Goal: Entertainment & Leisure: Browse casually

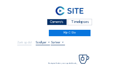
click at [55, 23] on div "Camera's" at bounding box center [57, 22] width 20 height 6
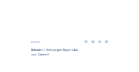
scroll to position [316, 0]
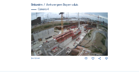
click at [86, 28] on img at bounding box center [69, 33] width 77 height 43
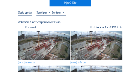
scroll to position [30, 0]
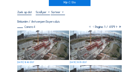
click at [42, 36] on img at bounding box center [43, 44] width 52 height 29
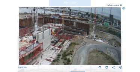
drag, startPoint x: 91, startPoint y: 34, endPoint x: 61, endPoint y: 42, distance: 30.7
click at [62, 43] on img at bounding box center [70, 35] width 102 height 57
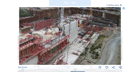
drag, startPoint x: 78, startPoint y: 30, endPoint x: 109, endPoint y: 20, distance: 32.2
click at [109, 20] on img at bounding box center [70, 35] width 102 height 57
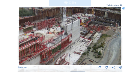
drag, startPoint x: 86, startPoint y: 26, endPoint x: 101, endPoint y: 21, distance: 16.0
click at [101, 21] on img at bounding box center [70, 35] width 102 height 57
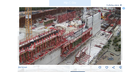
drag, startPoint x: 78, startPoint y: 28, endPoint x: 96, endPoint y: 24, distance: 18.5
click at [96, 24] on img at bounding box center [70, 35] width 102 height 57
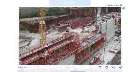
drag, startPoint x: 82, startPoint y: 25, endPoint x: 79, endPoint y: 33, distance: 8.2
click at [79, 33] on img at bounding box center [70, 35] width 102 height 57
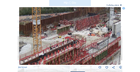
drag, startPoint x: 66, startPoint y: 30, endPoint x: 108, endPoint y: 18, distance: 44.1
click at [108, 18] on img at bounding box center [70, 35] width 102 height 57
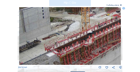
drag, startPoint x: 77, startPoint y: 30, endPoint x: 79, endPoint y: 26, distance: 4.3
click at [79, 26] on img at bounding box center [70, 35] width 102 height 57
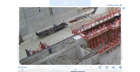
drag, startPoint x: 89, startPoint y: 26, endPoint x: 79, endPoint y: 32, distance: 11.4
click at [99, 22] on img at bounding box center [70, 35] width 102 height 57
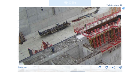
drag, startPoint x: 63, startPoint y: 31, endPoint x: 93, endPoint y: 23, distance: 30.5
click at [93, 23] on img at bounding box center [70, 35] width 102 height 57
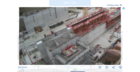
drag, startPoint x: 58, startPoint y: 26, endPoint x: 90, endPoint y: 19, distance: 32.7
click at [90, 19] on img at bounding box center [70, 35] width 102 height 57
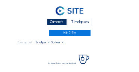
click at [57, 21] on div "Camera's" at bounding box center [57, 22] width 20 height 6
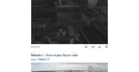
scroll to position [249, 0]
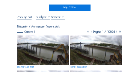
scroll to position [15, 0]
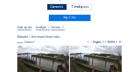
click at [55, 8] on div "Camera's" at bounding box center [57, 7] width 20 height 6
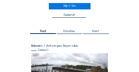
scroll to position [14, 0]
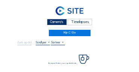
click at [50, 22] on div "Camera's" at bounding box center [57, 22] width 20 height 6
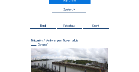
scroll to position [2, 0]
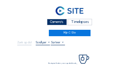
click at [58, 24] on div "Camera's" at bounding box center [57, 22] width 20 height 6
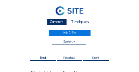
click at [61, 22] on div "Camera's" at bounding box center [57, 22] width 20 height 6
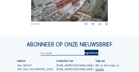
scroll to position [321, 0]
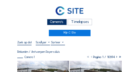
click at [48, 20] on div "Camera's" at bounding box center [57, 22] width 20 height 6
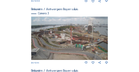
scroll to position [242, 0]
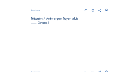
scroll to position [217, 0]
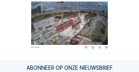
scroll to position [329, 0]
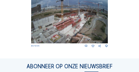
click at [87, 24] on img at bounding box center [69, 21] width 77 height 43
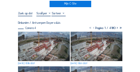
scroll to position [30, 0]
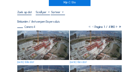
click at [57, 36] on img at bounding box center [43, 44] width 52 height 29
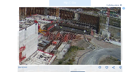
drag, startPoint x: 101, startPoint y: 30, endPoint x: 85, endPoint y: 36, distance: 16.6
click at [85, 36] on img at bounding box center [70, 35] width 102 height 57
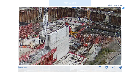
drag, startPoint x: 75, startPoint y: 38, endPoint x: 107, endPoint y: 41, distance: 31.6
click at [107, 41] on img at bounding box center [70, 35] width 102 height 57
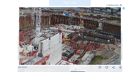
drag, startPoint x: 108, startPoint y: 39, endPoint x: 103, endPoint y: 45, distance: 8.0
click at [103, 45] on img at bounding box center [70, 35] width 102 height 57
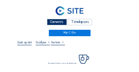
click at [53, 23] on div "Camera's" at bounding box center [57, 22] width 20 height 6
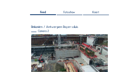
scroll to position [45, 0]
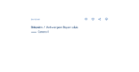
scroll to position [272, 0]
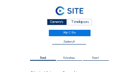
click at [56, 22] on div "Camera's" at bounding box center [57, 22] width 20 height 6
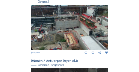
scroll to position [134, 0]
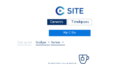
click at [57, 22] on div "Camera's" at bounding box center [57, 22] width 20 height 6
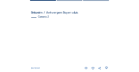
scroll to position [60, 0]
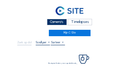
click at [52, 21] on div "Camera's" at bounding box center [57, 22] width 20 height 6
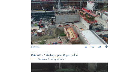
scroll to position [129, 0]
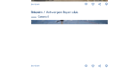
scroll to position [331, 0]
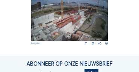
click at [91, 13] on img at bounding box center [69, 18] width 77 height 43
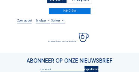
scroll to position [22, 0]
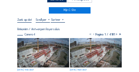
click at [46, 42] on img at bounding box center [43, 52] width 52 height 29
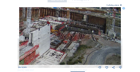
drag, startPoint x: 88, startPoint y: 33, endPoint x: 80, endPoint y: 42, distance: 12.4
click at [80, 42] on img at bounding box center [70, 35] width 102 height 57
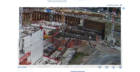
drag, startPoint x: 71, startPoint y: 43, endPoint x: 89, endPoint y: 40, distance: 17.9
click at [91, 40] on img at bounding box center [70, 35] width 102 height 57
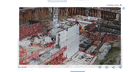
drag, startPoint x: 61, startPoint y: 41, endPoint x: 67, endPoint y: 46, distance: 7.5
click at [87, 38] on img at bounding box center [70, 35] width 102 height 57
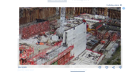
drag, startPoint x: 67, startPoint y: 46, endPoint x: 92, endPoint y: 37, distance: 26.5
click at [92, 37] on img at bounding box center [70, 35] width 102 height 57
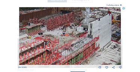
drag, startPoint x: 64, startPoint y: 46, endPoint x: 87, endPoint y: 35, distance: 25.8
click at [87, 35] on img at bounding box center [70, 35] width 102 height 57
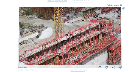
drag, startPoint x: 70, startPoint y: 42, endPoint x: 102, endPoint y: 36, distance: 32.4
click at [102, 36] on img at bounding box center [70, 35] width 102 height 57
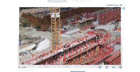
drag, startPoint x: 85, startPoint y: 33, endPoint x: 85, endPoint y: 40, distance: 7.1
click at [82, 42] on img at bounding box center [70, 35] width 102 height 57
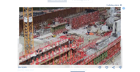
drag, startPoint x: 90, startPoint y: 39, endPoint x: 63, endPoint y: 43, distance: 27.3
click at [63, 43] on img at bounding box center [70, 35] width 102 height 57
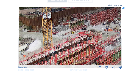
drag, startPoint x: 64, startPoint y: 40, endPoint x: 89, endPoint y: 35, distance: 24.9
click at [88, 36] on img at bounding box center [70, 35] width 102 height 57
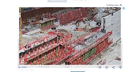
drag, startPoint x: 32, startPoint y: 44, endPoint x: 16, endPoint y: 44, distance: 15.7
click at [16, 44] on div "Scroll om door de tijd te reizen | Druk op de 'Alt'-knop + scroll om te Zoomen …" at bounding box center [70, 36] width 140 height 72
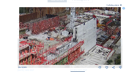
drag, startPoint x: 57, startPoint y: 43, endPoint x: 36, endPoint y: 50, distance: 22.0
click at [36, 50] on img at bounding box center [70, 35] width 102 height 57
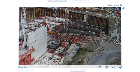
drag, startPoint x: 93, startPoint y: 46, endPoint x: 43, endPoint y: 54, distance: 49.9
click at [43, 54] on img at bounding box center [70, 35] width 102 height 57
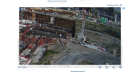
drag, startPoint x: 82, startPoint y: 46, endPoint x: 53, endPoint y: 48, distance: 29.3
click at [53, 48] on img at bounding box center [70, 35] width 102 height 57
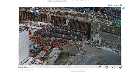
drag, startPoint x: 44, startPoint y: 47, endPoint x: 75, endPoint y: 51, distance: 31.0
click at [78, 52] on img at bounding box center [70, 35] width 102 height 57
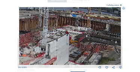
drag, startPoint x: 58, startPoint y: 49, endPoint x: 79, endPoint y: 51, distance: 21.5
click at [79, 51] on img at bounding box center [70, 35] width 102 height 57
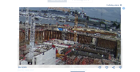
drag, startPoint x: 80, startPoint y: 50, endPoint x: 67, endPoint y: 58, distance: 15.1
click at [72, 58] on img at bounding box center [70, 35] width 102 height 57
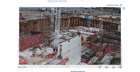
drag, startPoint x: 60, startPoint y: 56, endPoint x: 90, endPoint y: 42, distance: 33.2
click at [90, 42] on img at bounding box center [70, 35] width 102 height 57
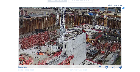
drag, startPoint x: 63, startPoint y: 50, endPoint x: 72, endPoint y: 46, distance: 9.7
click at [72, 46] on img at bounding box center [70, 35] width 102 height 57
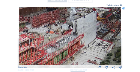
drag, startPoint x: 82, startPoint y: 51, endPoint x: 81, endPoint y: 40, distance: 11.0
click at [81, 40] on img at bounding box center [70, 35] width 102 height 57
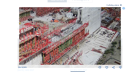
drag, startPoint x: 75, startPoint y: 54, endPoint x: 80, endPoint y: 43, distance: 11.9
click at [80, 43] on img at bounding box center [70, 35] width 102 height 57
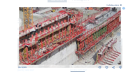
click at [90, 38] on img at bounding box center [70, 35] width 102 height 57
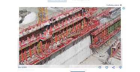
drag, startPoint x: 76, startPoint y: 45, endPoint x: 95, endPoint y: 38, distance: 20.7
click at [95, 38] on img at bounding box center [70, 35] width 102 height 57
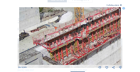
drag, startPoint x: 76, startPoint y: 39, endPoint x: 85, endPoint y: 40, distance: 9.8
click at [113, 40] on img at bounding box center [70, 35] width 102 height 57
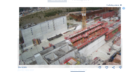
drag, startPoint x: 75, startPoint y: 47, endPoint x: 77, endPoint y: 35, distance: 12.1
click at [77, 35] on img at bounding box center [70, 35] width 102 height 57
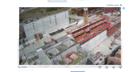
drag, startPoint x: 69, startPoint y: 33, endPoint x: 69, endPoint y: 40, distance: 6.8
click at [69, 40] on img at bounding box center [70, 35] width 102 height 57
click at [123, 10] on icon at bounding box center [123, 8] width 3 height 3
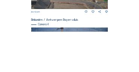
scroll to position [309, 0]
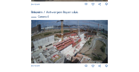
click at [46, 39] on img at bounding box center [69, 41] width 77 height 43
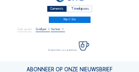
scroll to position [15, 0]
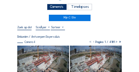
drag, startPoint x: 59, startPoint y: 8, endPoint x: 54, endPoint y: 8, distance: 5.2
click at [59, 8] on div "Camera's" at bounding box center [57, 7] width 20 height 6
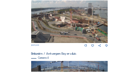
scroll to position [264, 0]
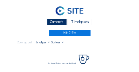
click at [54, 24] on div "Camera's" at bounding box center [57, 22] width 20 height 6
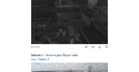
scroll to position [249, 0]
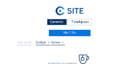
drag, startPoint x: 56, startPoint y: 20, endPoint x: 39, endPoint y: 18, distance: 16.5
click at [55, 20] on div "Camera's" at bounding box center [57, 22] width 20 height 6
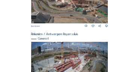
scroll to position [269, 0]
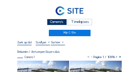
scroll to position [15, 0]
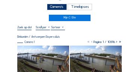
drag, startPoint x: 61, startPoint y: 9, endPoint x: 56, endPoint y: 10, distance: 5.4
click at [61, 9] on div "Camera's" at bounding box center [57, 7] width 20 height 6
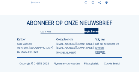
scroll to position [374, 0]
